Goal: Task Accomplishment & Management: Manage account settings

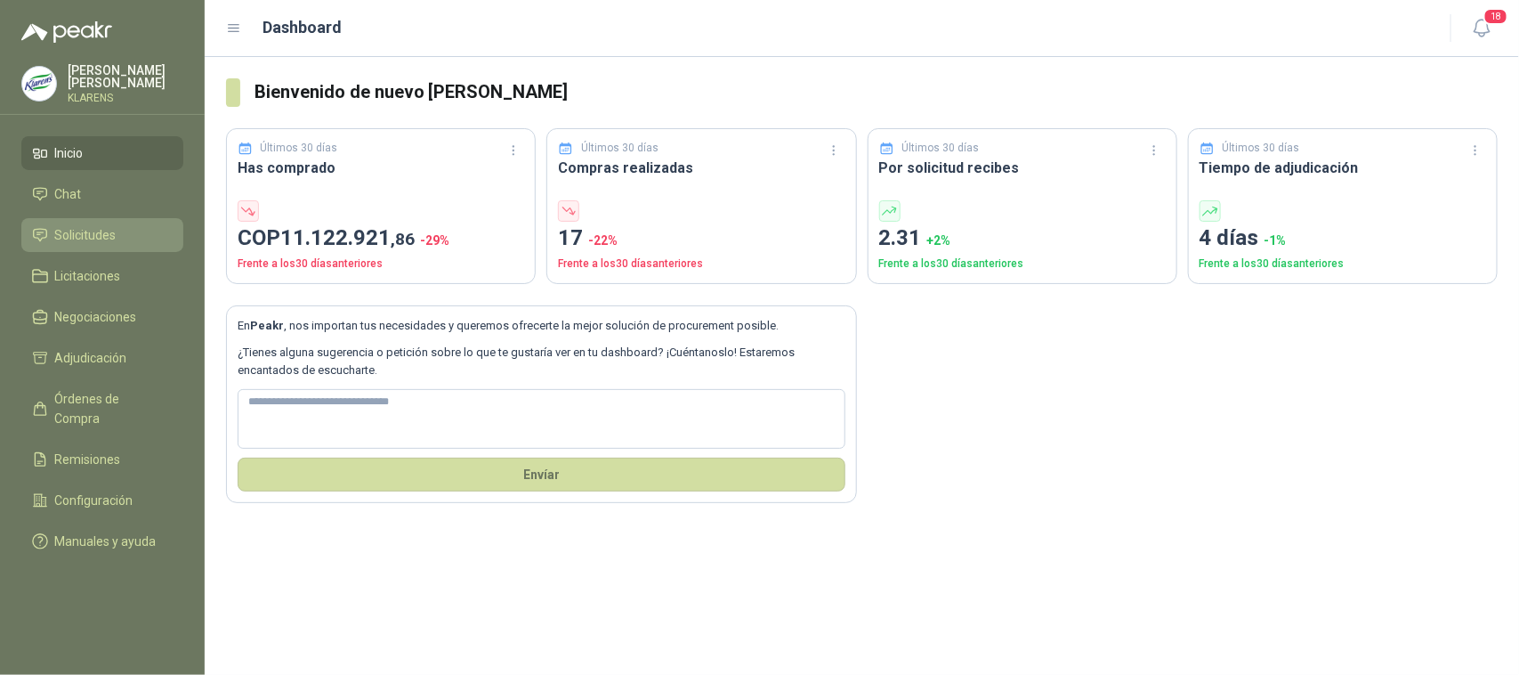
click at [76, 225] on span "Solicitudes" at bounding box center [85, 235] width 61 height 20
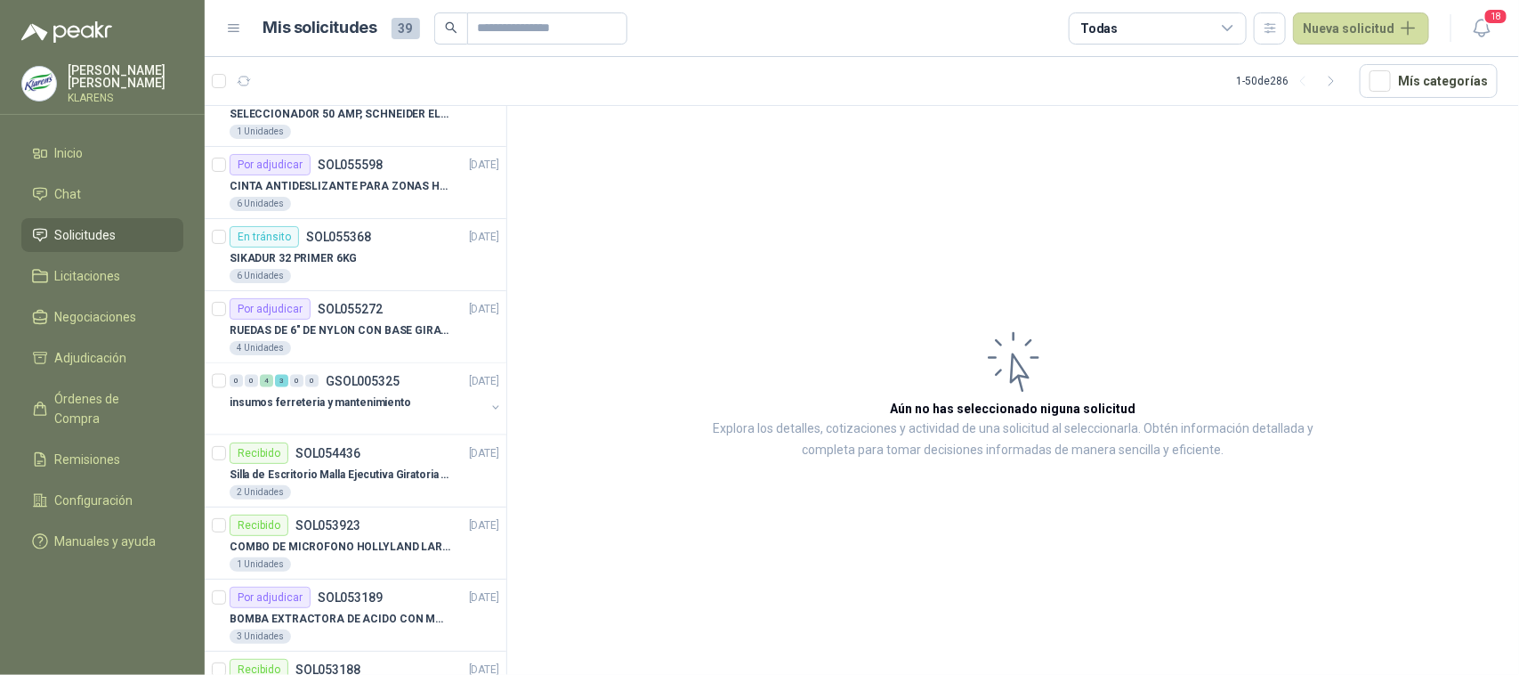
scroll to position [1224, 0]
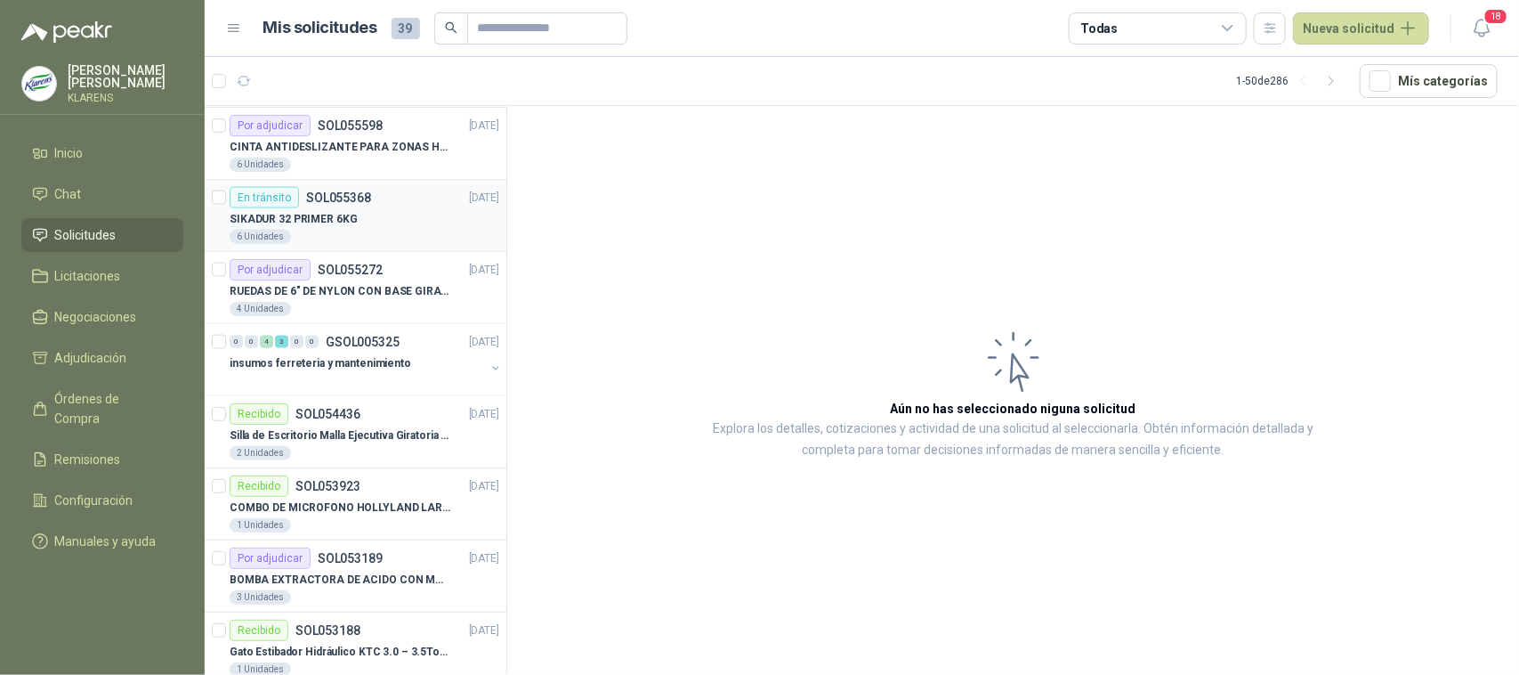
click at [399, 219] on div "SIKADUR 32 PRIMER 6KG" at bounding box center [365, 218] width 270 height 21
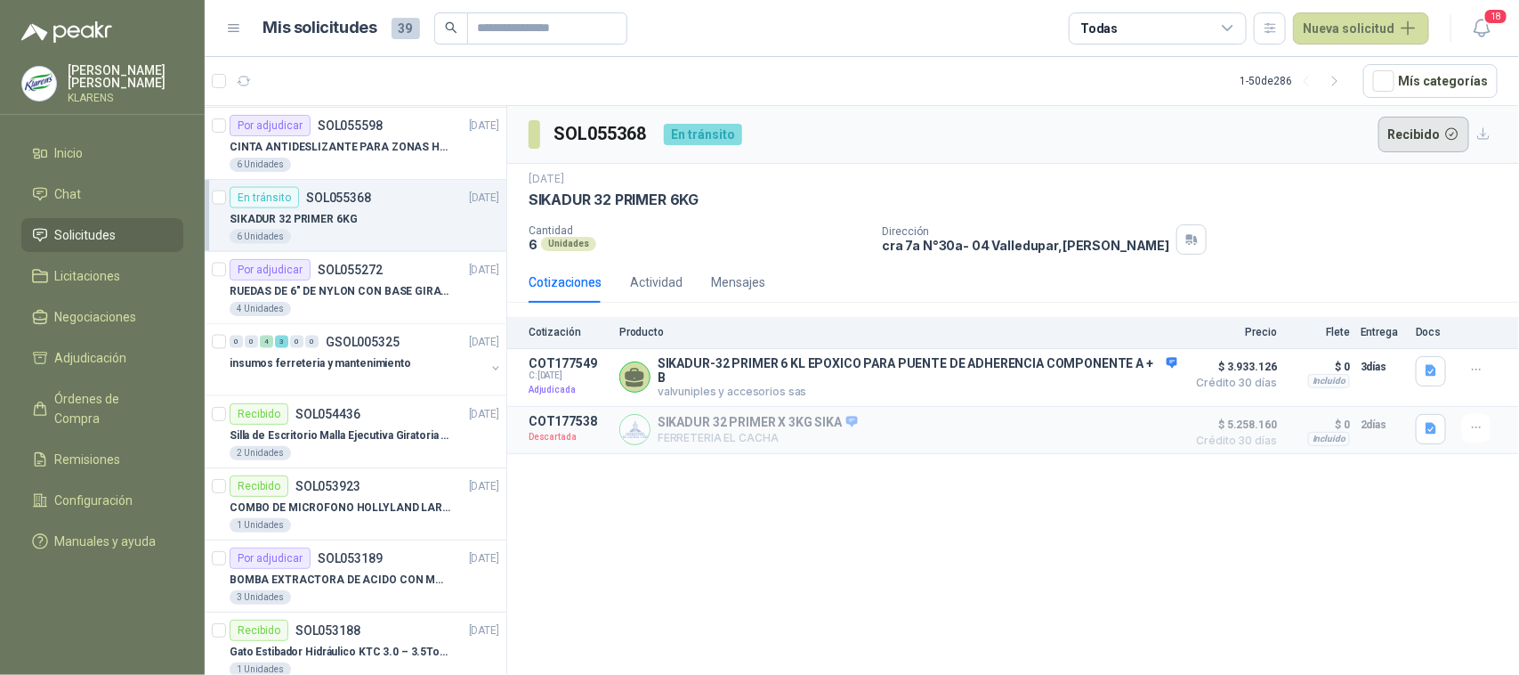
click at [1215, 132] on button "Recibido" at bounding box center [1425, 135] width 92 height 36
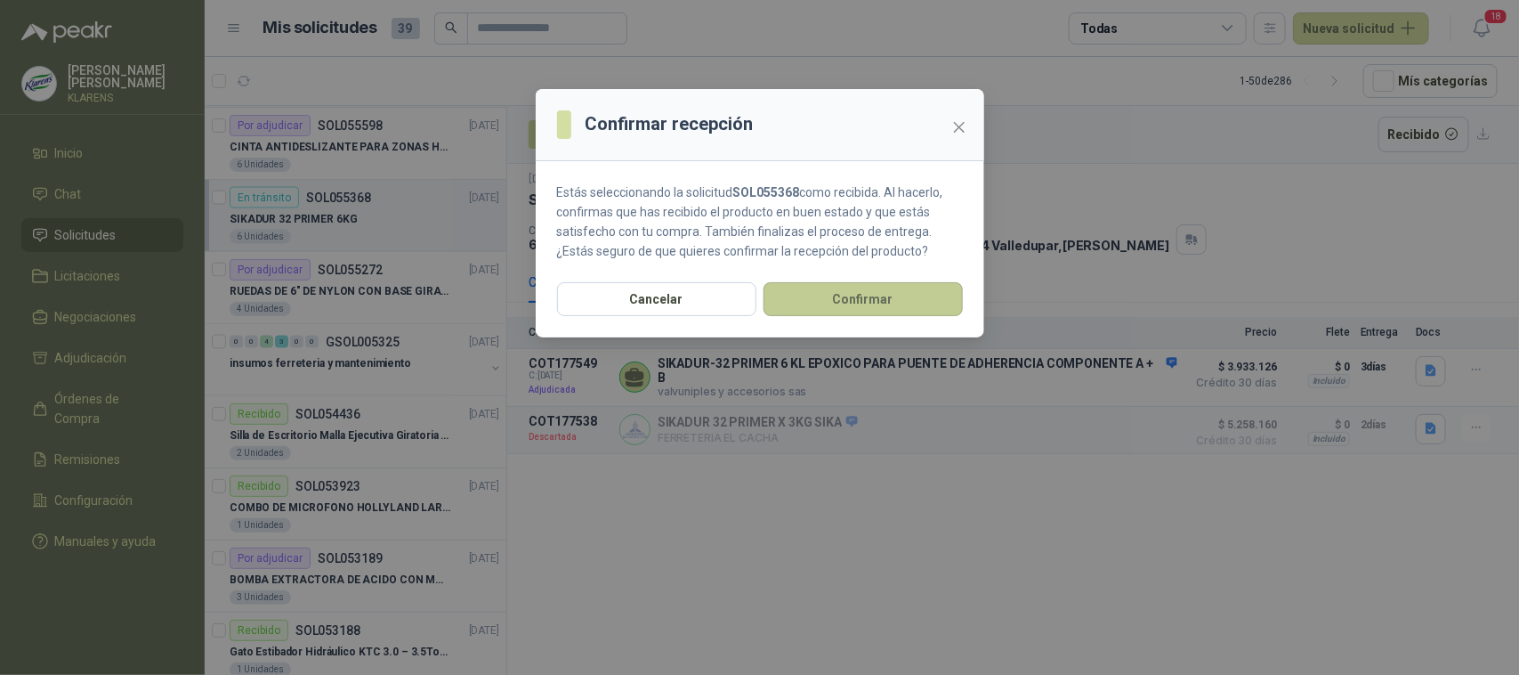
click at [845, 294] on button "Confirmar" at bounding box center [863, 299] width 199 height 34
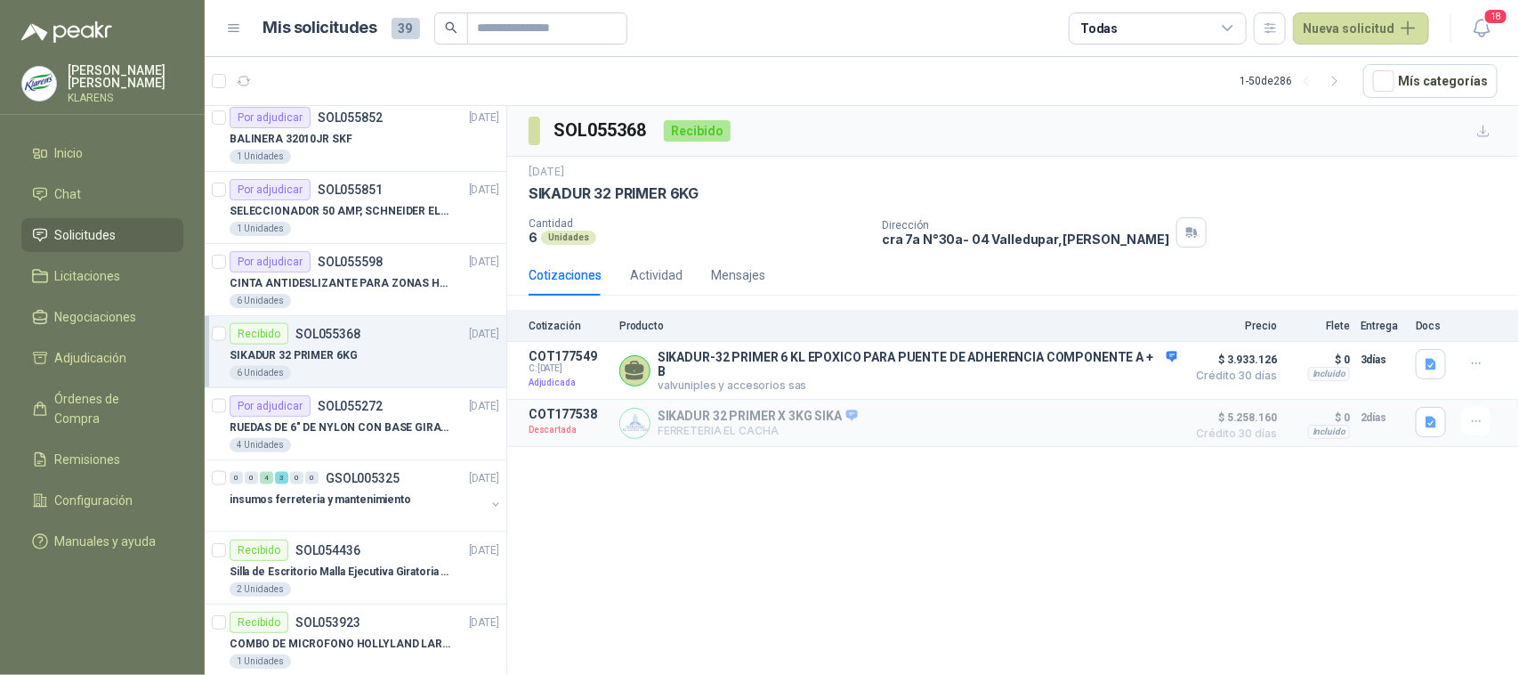
scroll to position [890, 0]
